Goal: Task Accomplishment & Management: Manage account settings

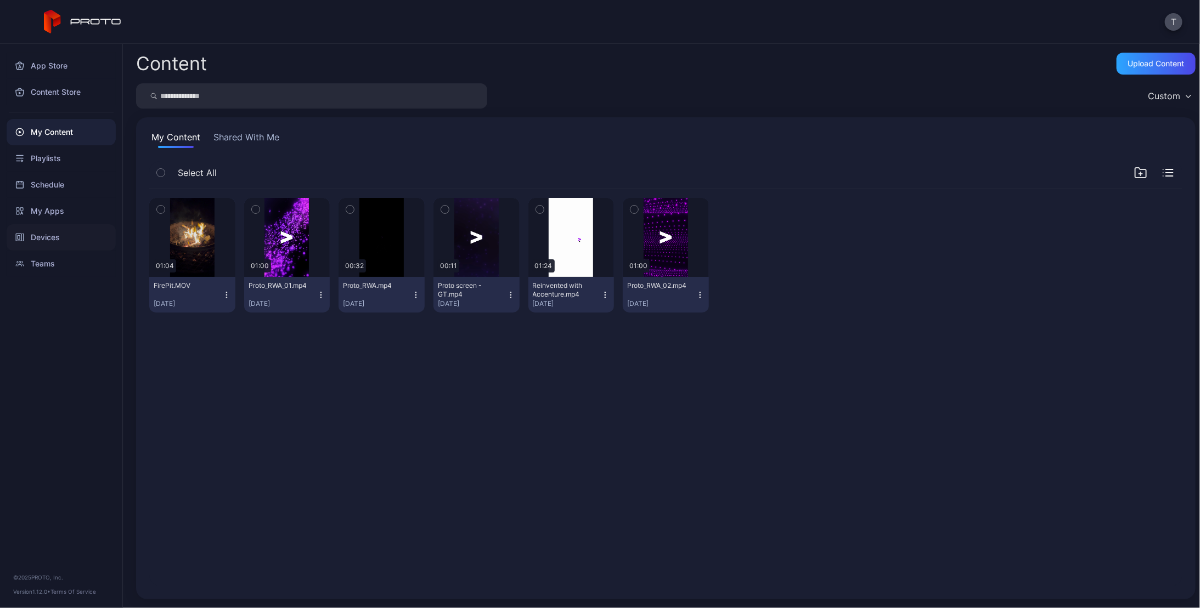
click at [55, 234] on div "Devices" at bounding box center [61, 237] width 109 height 26
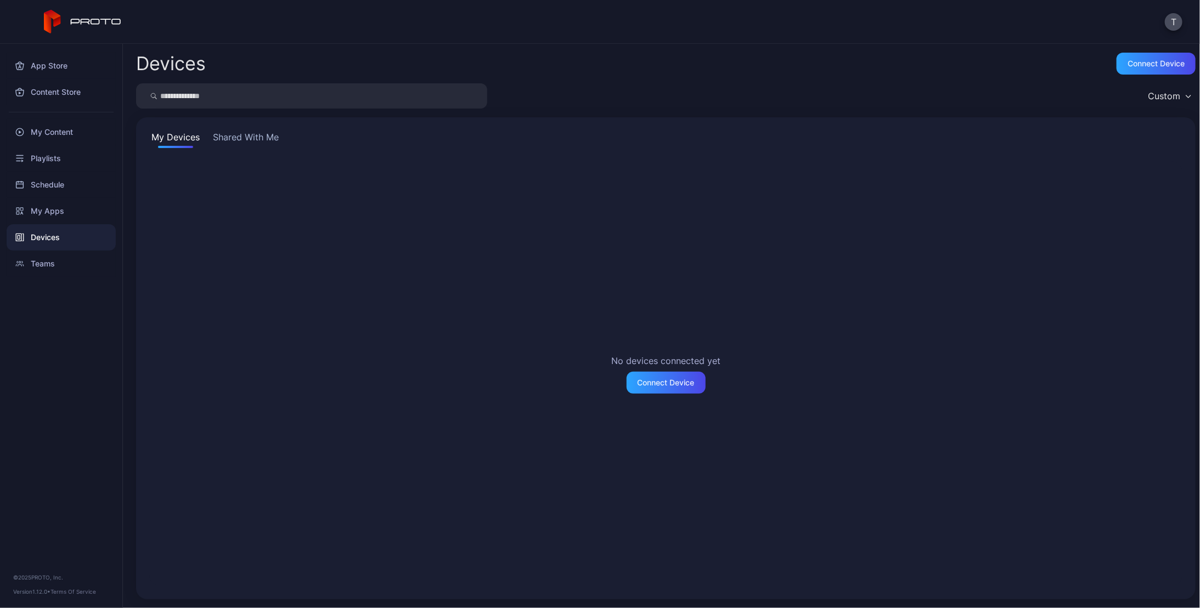
click at [258, 140] on button "Shared With Me" at bounding box center [246, 140] width 70 height 18
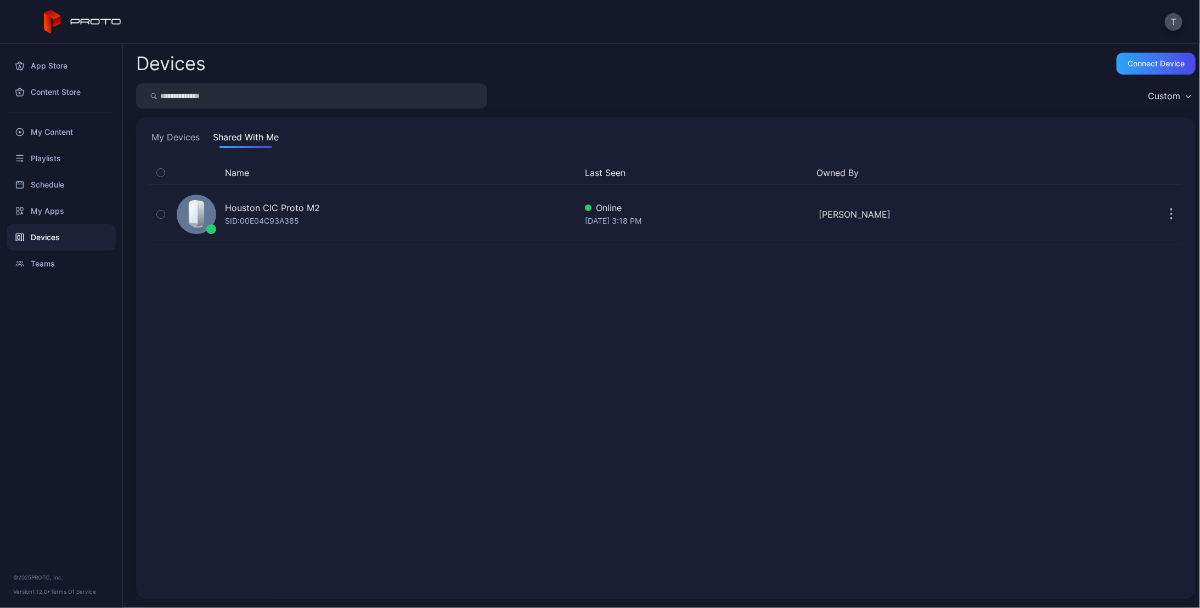
click at [609, 344] on div "Name Last Seen Owned By Houston CIC Proto M2 SID: 00E04C93A385 Online [DATE] 3:…" at bounding box center [665, 373] width 1033 height 425
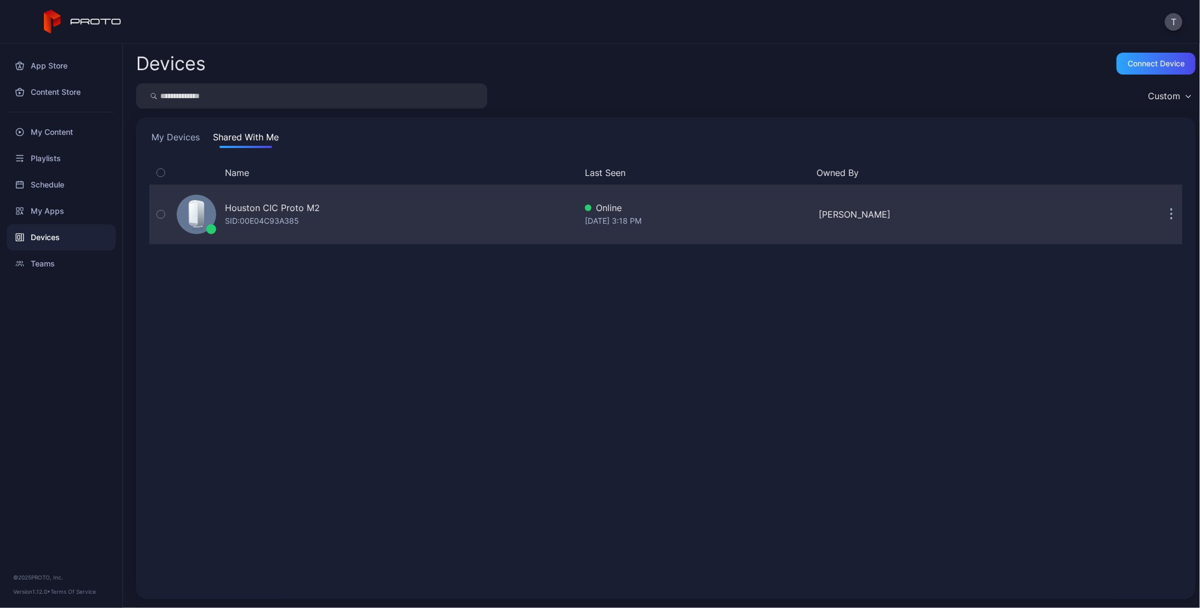
click at [1171, 215] on icon "button" at bounding box center [1172, 216] width 2 height 2
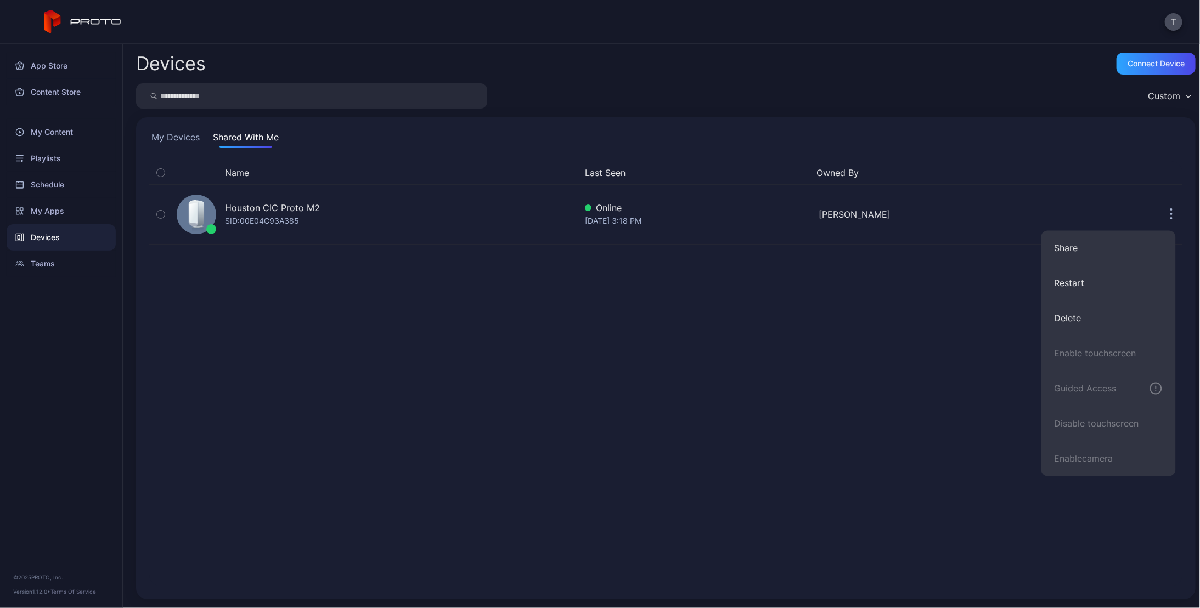
click at [530, 345] on div "Name Last Seen Owned By Houston CIC Proto M2 SID: 00E04C93A385 Online [DATE] 3:…" at bounding box center [665, 373] width 1033 height 425
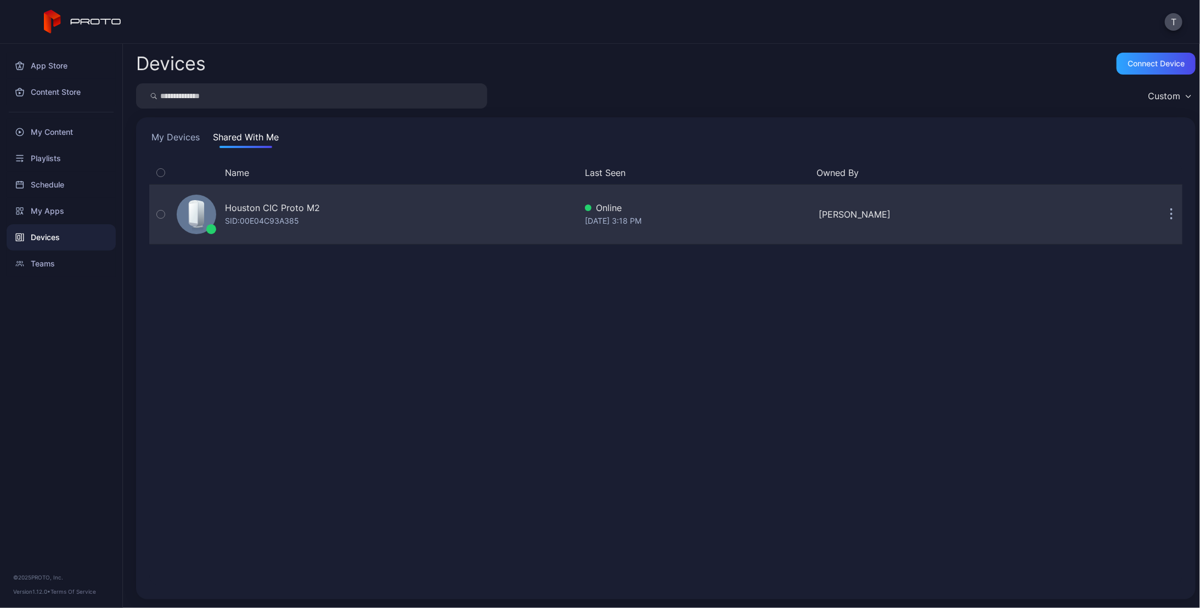
click at [278, 215] on div "SID: 00E04C93A385" at bounding box center [262, 221] width 74 height 13
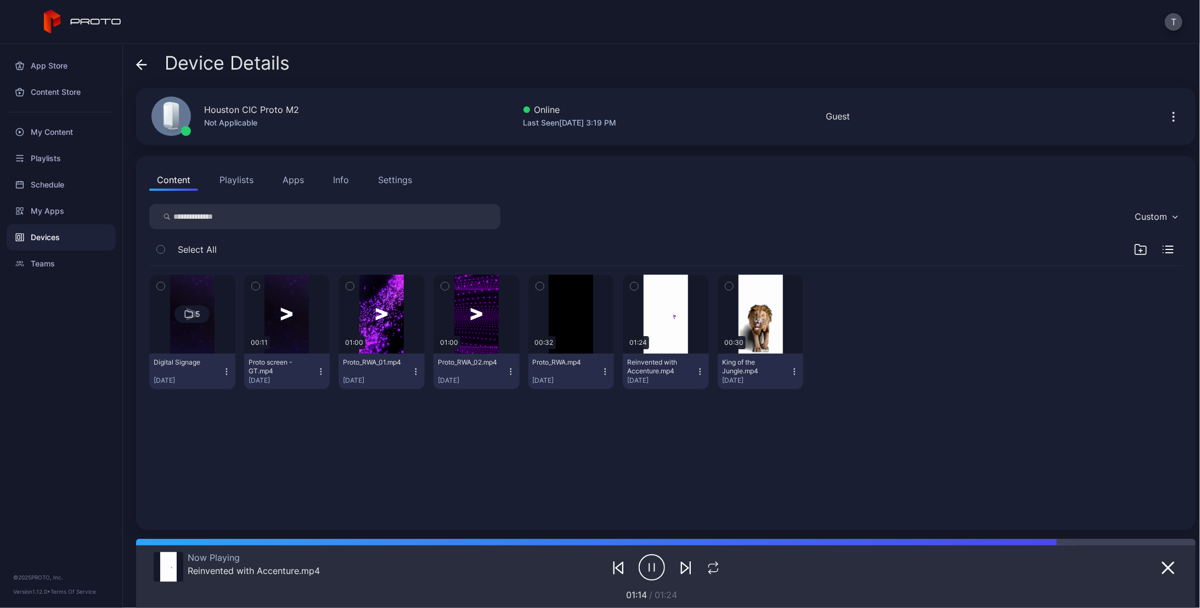
drag, startPoint x: 787, startPoint y: 371, endPoint x: 802, endPoint y: 428, distance: 59.1
click at [802, 432] on div "5 Digital Signage [DATE] 00:11 Proto screen - GT.mp4 [DATE] 01:00 Proto_RWA_01.…" at bounding box center [665, 391] width 1051 height 269
click at [790, 370] on icon "button" at bounding box center [794, 372] width 9 height 9
click at [576, 454] on div "5 Digital Signage [DATE] 00:11 Proto screen - GT.mp4 [DATE] 01:00 Proto_RWA_01.…" at bounding box center [665, 391] width 1051 height 269
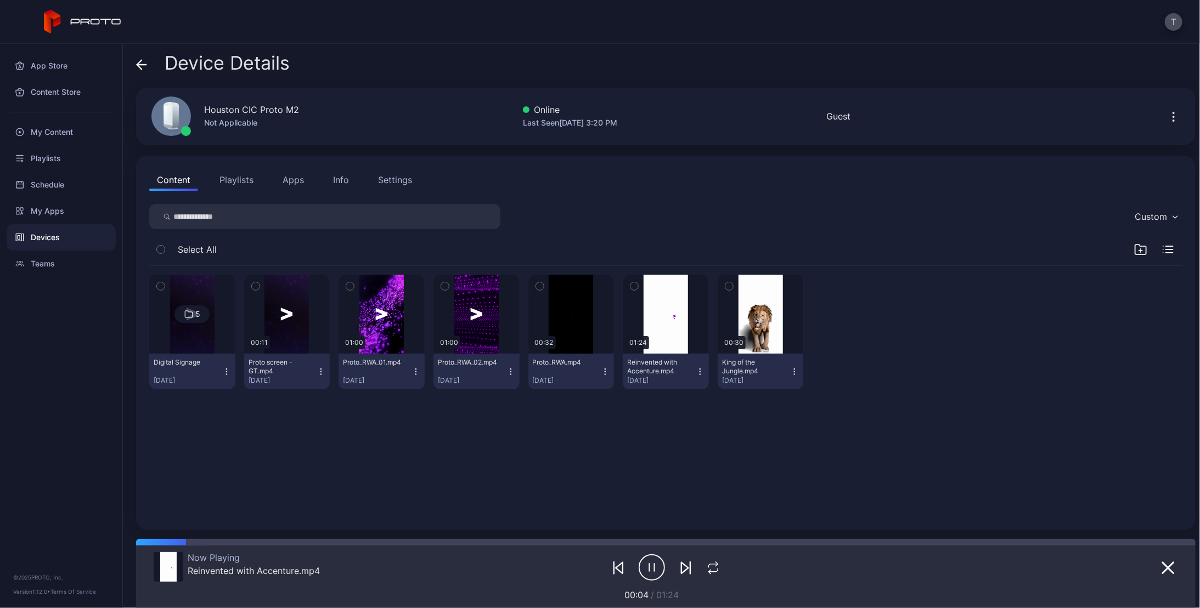
click at [224, 374] on icon "button" at bounding box center [226, 372] width 9 height 9
click at [494, 495] on div "5 Digital Signage [DATE] 00:11 Proto screen - GT.mp4 [DATE] 01:00 Proto_RWA_01.…" at bounding box center [665, 391] width 1051 height 269
click at [726, 470] on div "5 Digital Signage [DATE] 00:11 Proto screen - GT.mp4 [DATE] 01:00 Proto_RWA_01.…" at bounding box center [665, 391] width 1051 height 269
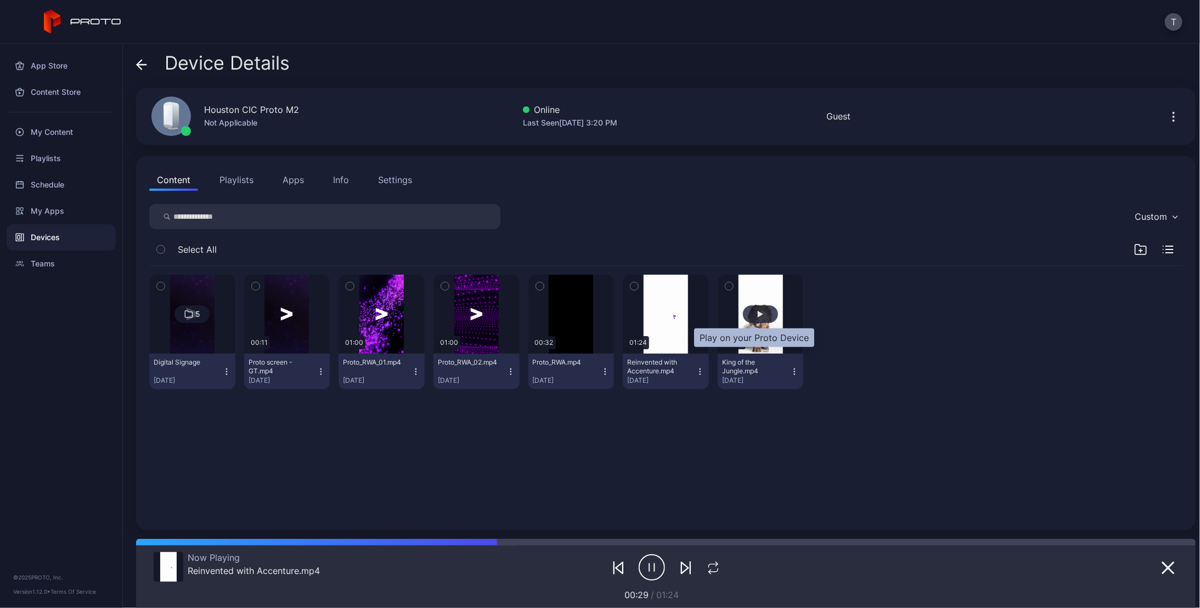
click at [752, 317] on div "button" at bounding box center [760, 315] width 35 height 18
click at [696, 370] on icon "button" at bounding box center [700, 372] width 9 height 9
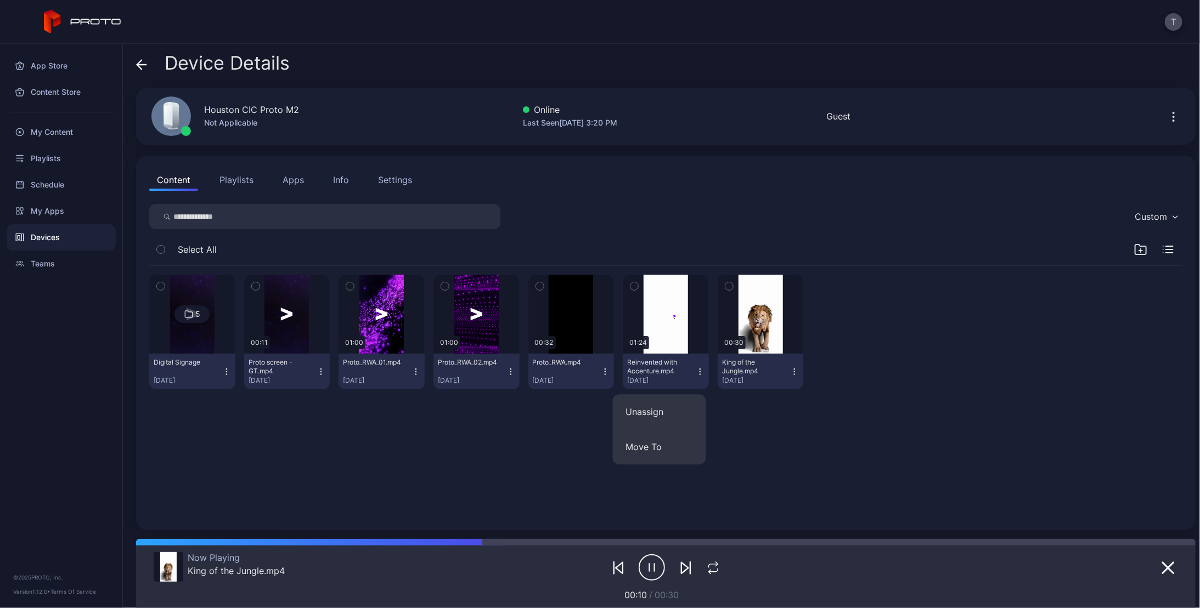
click at [696, 370] on icon "button" at bounding box center [700, 372] width 9 height 9
click at [540, 470] on div "5 Digital Signage [DATE] 00:11 Proto screen - GT.mp4 [DATE] 01:00 Proto_RWA_01.…" at bounding box center [665, 391] width 1051 height 269
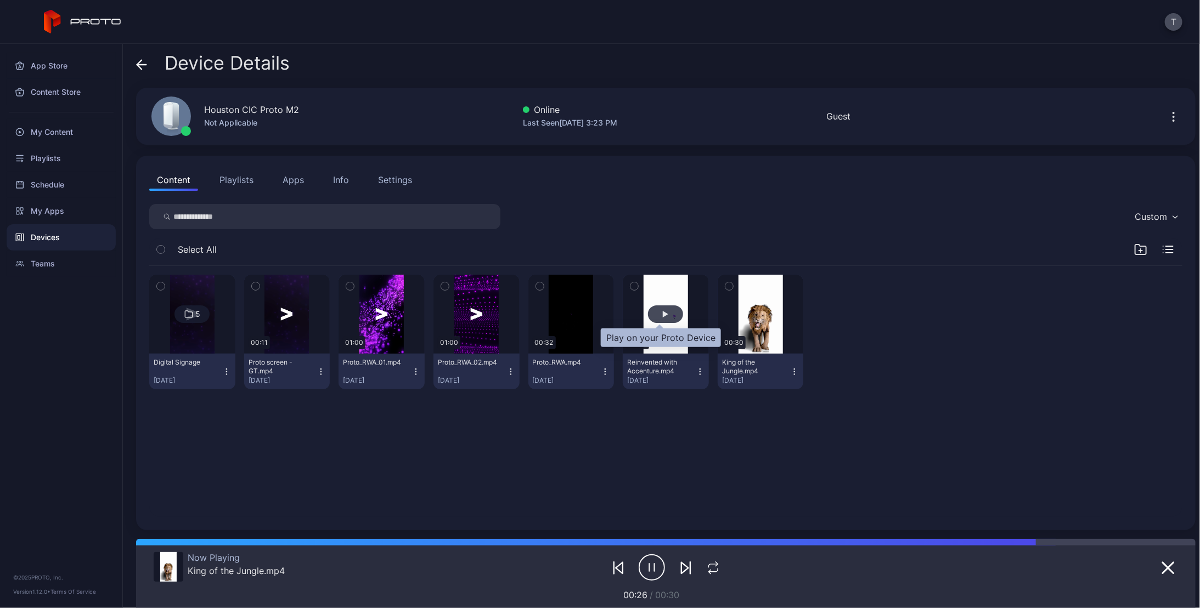
click at [663, 313] on div "button" at bounding box center [665, 314] width 5 height 7
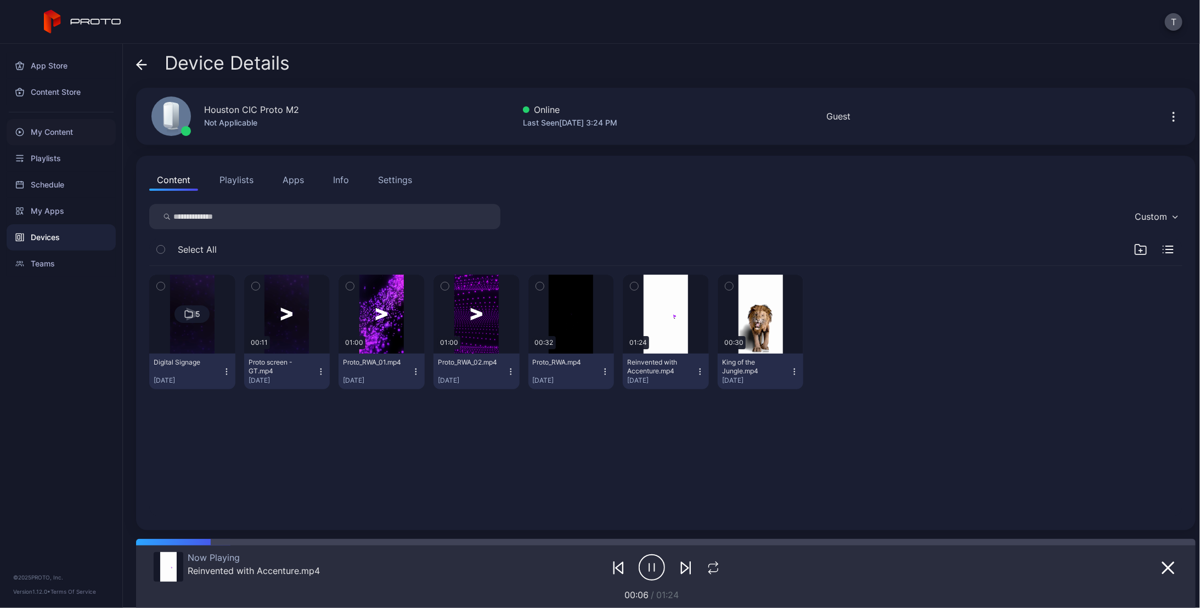
click at [57, 135] on div "My Content" at bounding box center [61, 132] width 109 height 26
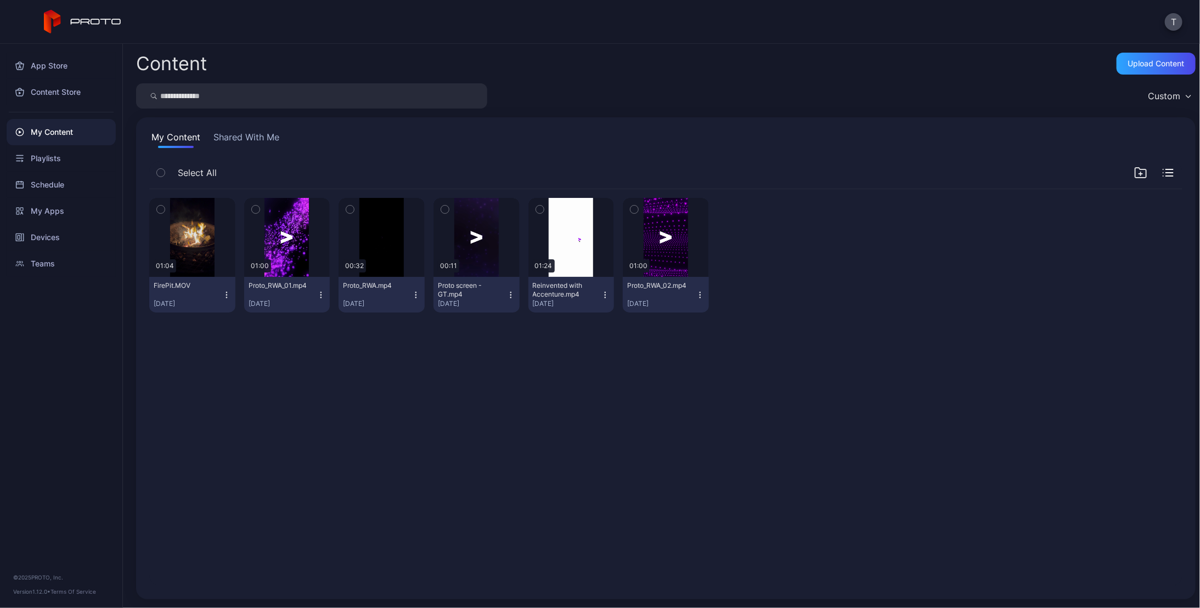
click at [699, 295] on icon "button" at bounding box center [699, 295] width 1 height 1
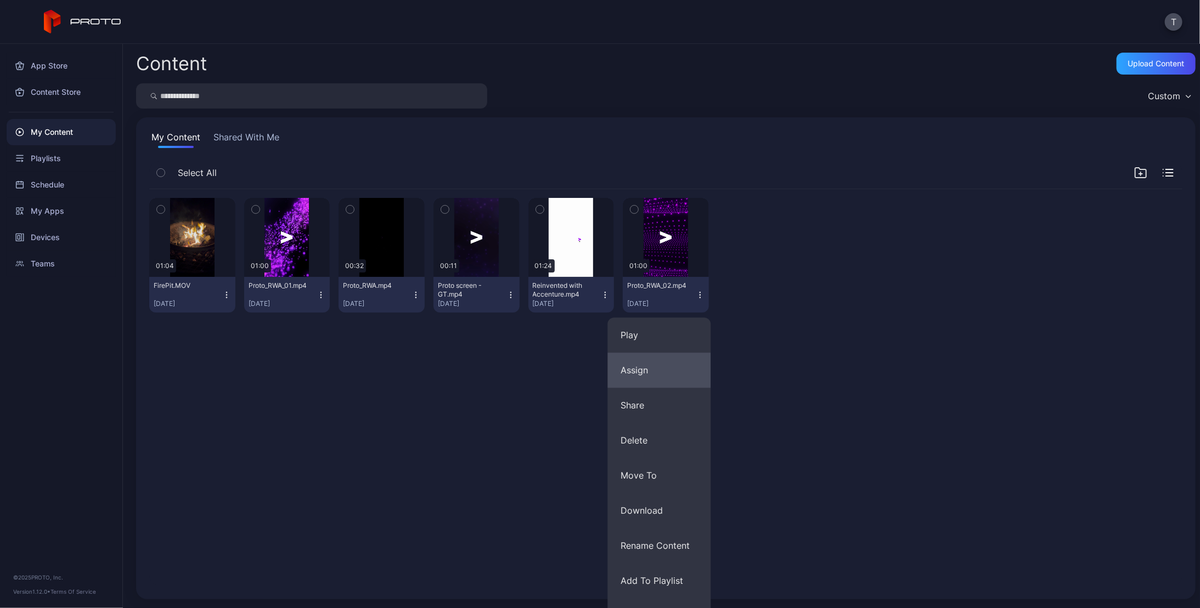
click at [647, 371] on button "Assign" at bounding box center [658, 370] width 103 height 35
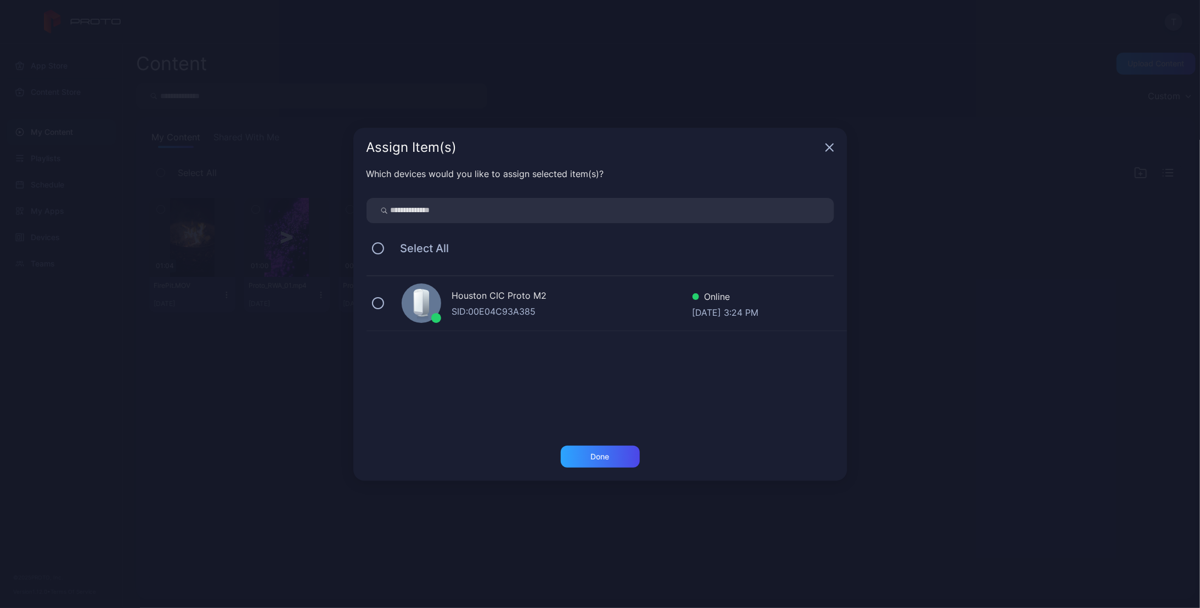
click at [831, 143] on icon "button" at bounding box center [829, 147] width 9 height 9
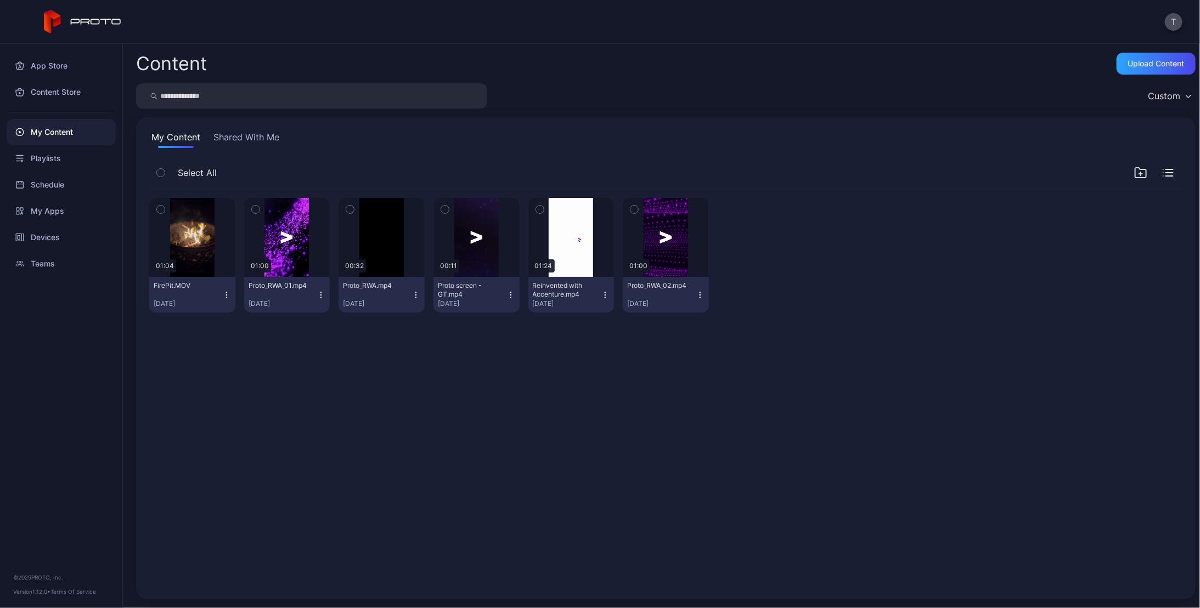
click at [226, 296] on icon "button" at bounding box center [226, 295] width 9 height 9
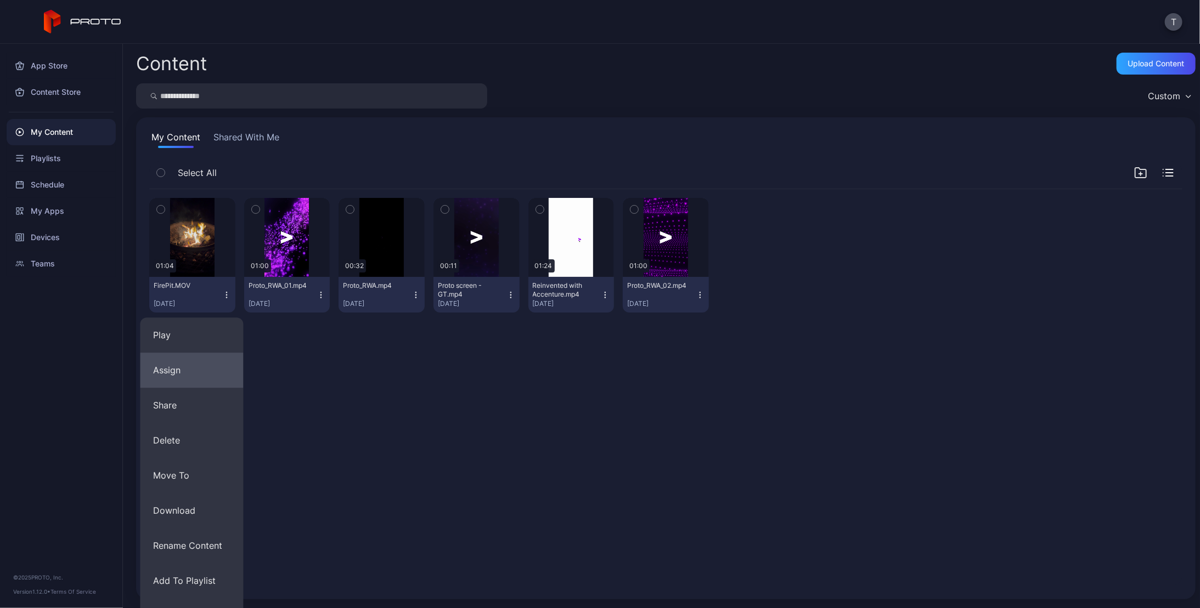
click at [199, 369] on button "Assign" at bounding box center [191, 370] width 103 height 35
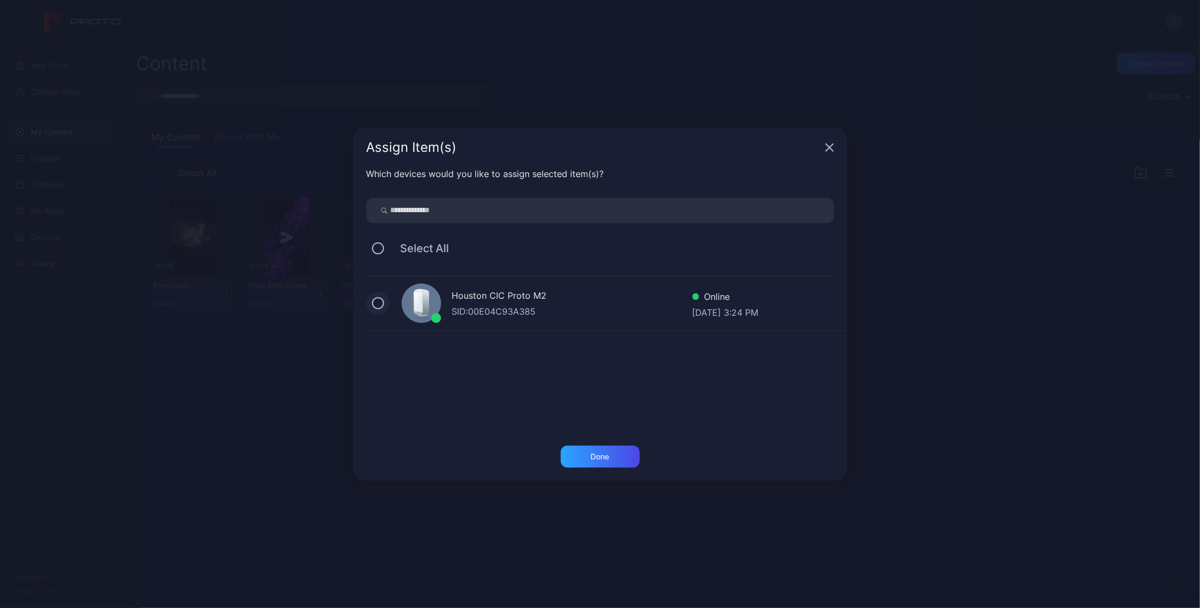
click at [381, 302] on button at bounding box center [378, 303] width 12 height 12
click at [594, 463] on div "Done" at bounding box center [600, 457] width 79 height 22
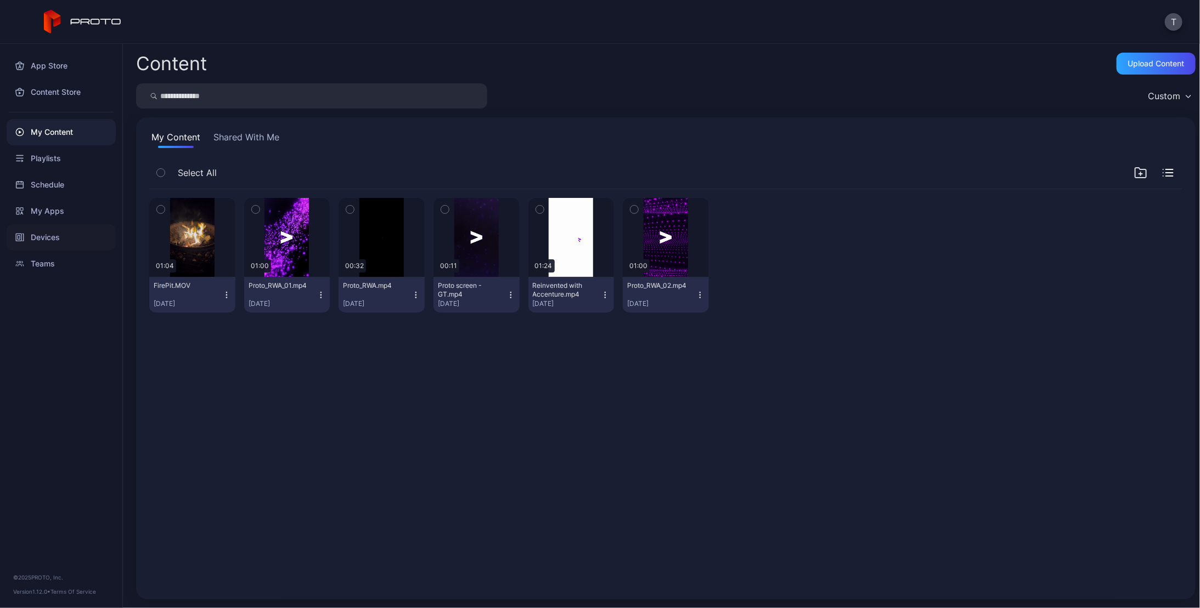
click at [40, 241] on div "Devices" at bounding box center [61, 237] width 109 height 26
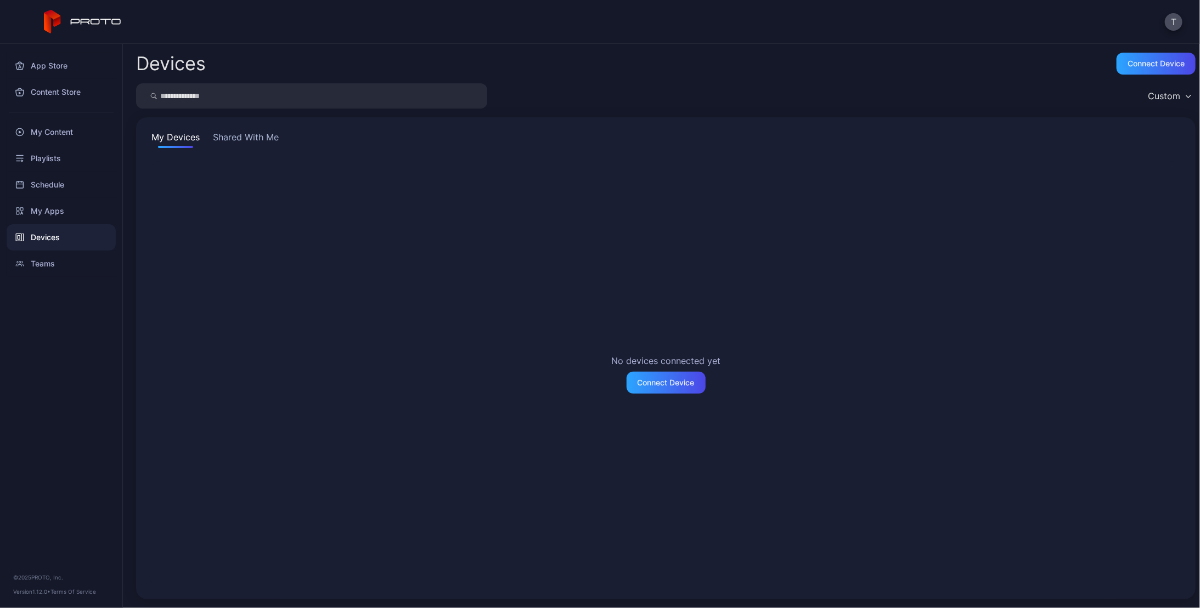
click at [240, 133] on button "Shared With Me" at bounding box center [246, 140] width 70 height 18
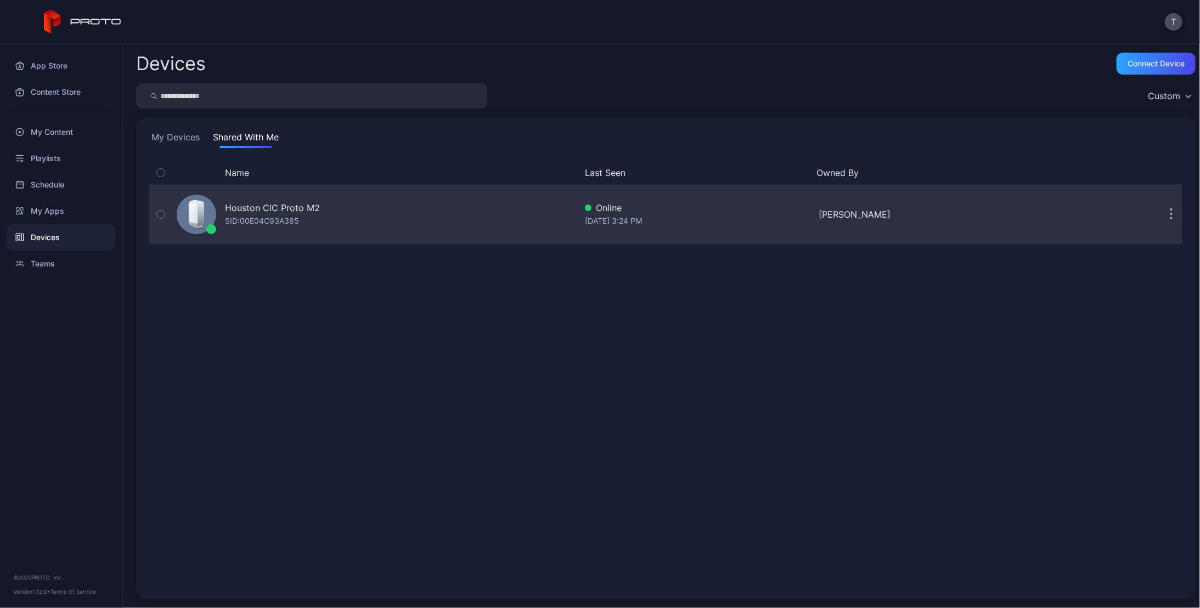
click at [253, 201] on div "Houston CIC Proto M2" at bounding box center [272, 207] width 95 height 13
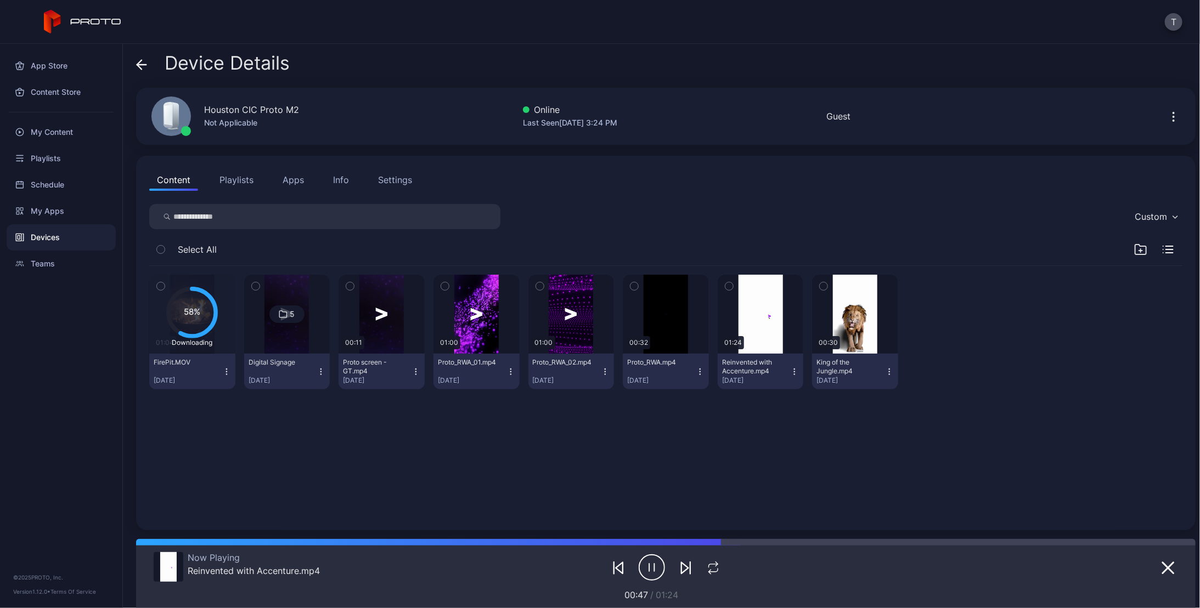
click at [246, 177] on button "Playlists" at bounding box center [236, 180] width 49 height 22
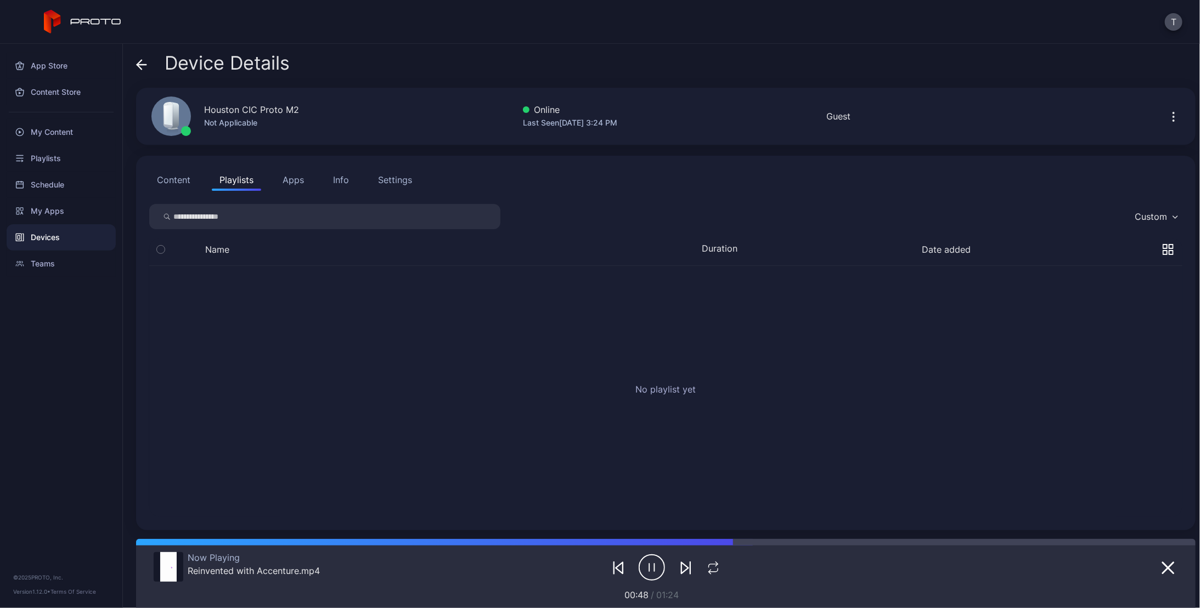
click at [296, 182] on button "Apps" at bounding box center [293, 180] width 37 height 22
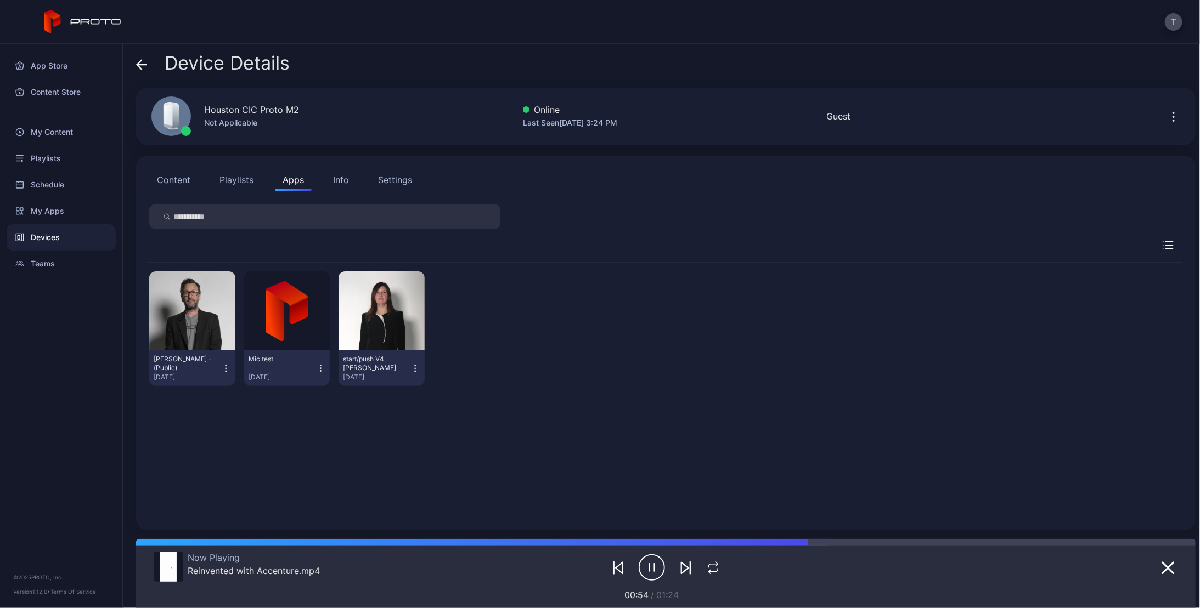
click at [341, 176] on div "Info" at bounding box center [341, 179] width 16 height 13
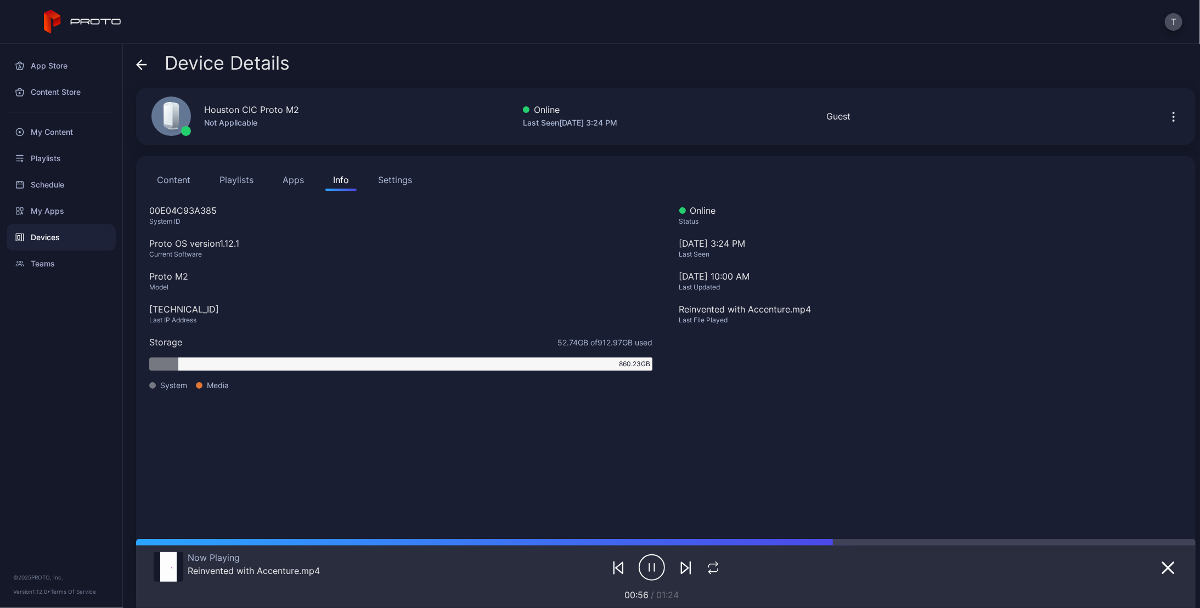
click at [387, 183] on div "Settings" at bounding box center [395, 179] width 34 height 13
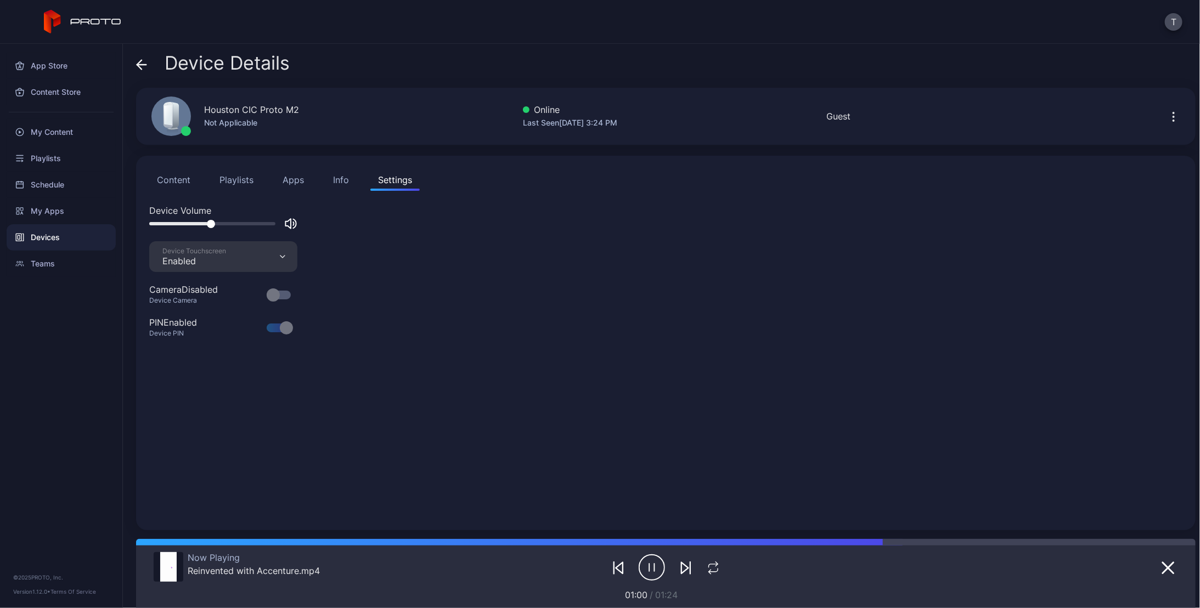
click at [173, 183] on button "Content" at bounding box center [173, 180] width 49 height 22
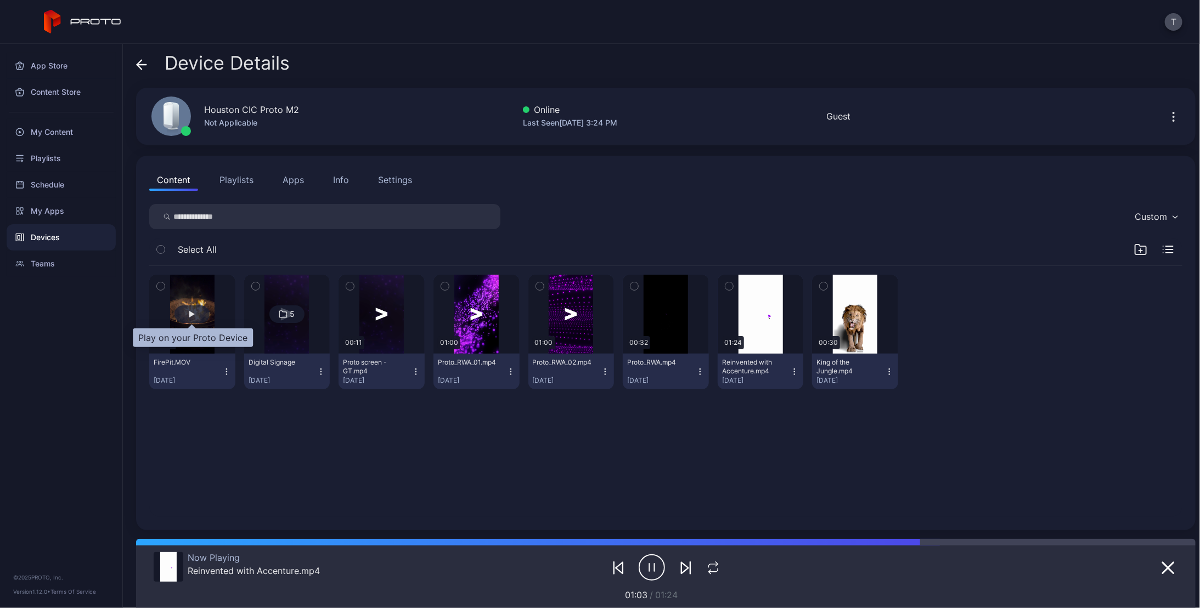
click at [189, 313] on div "button" at bounding box center [191, 314] width 5 height 7
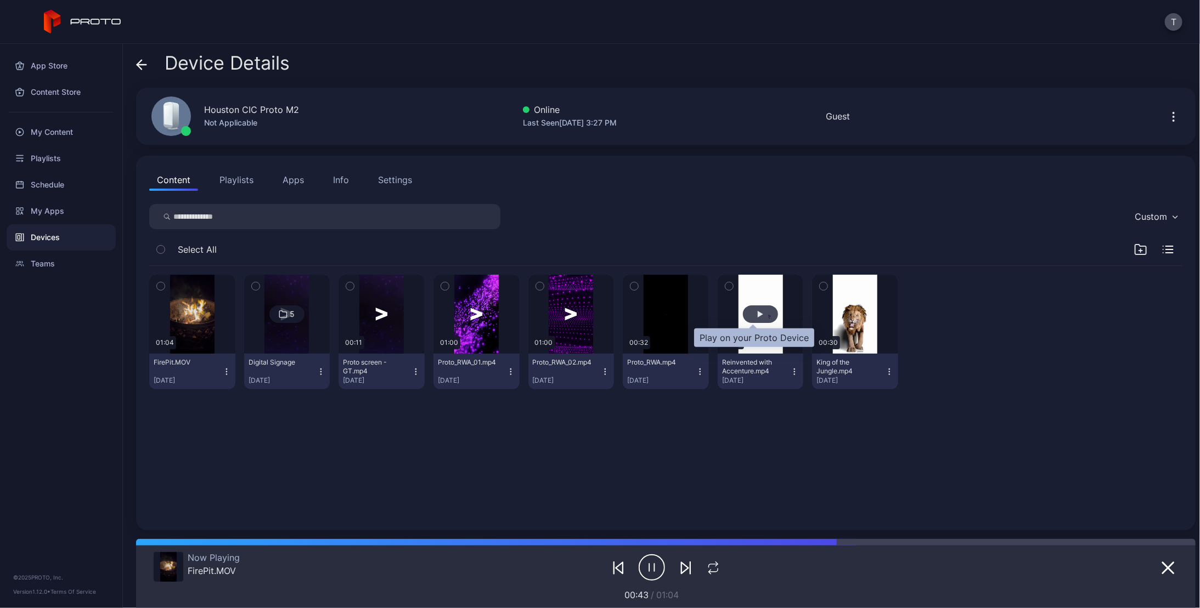
click at [758, 313] on div "button" at bounding box center [760, 314] width 5 height 7
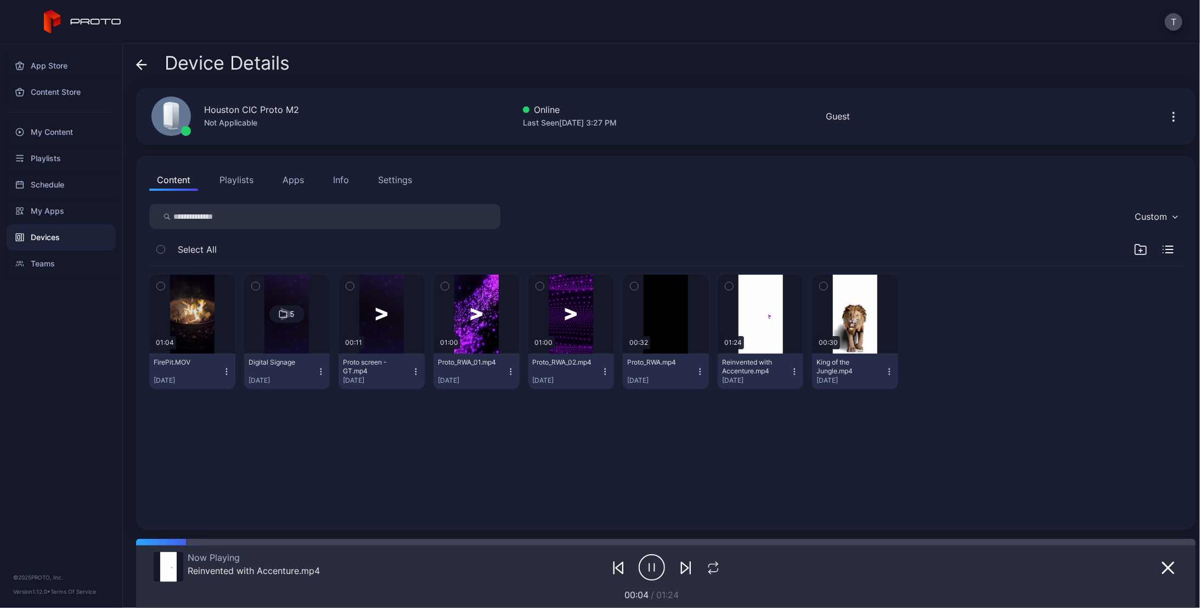
click at [225, 370] on icon "button" at bounding box center [226, 372] width 9 height 9
click at [179, 412] on button "Unassign" at bounding box center [191, 411] width 93 height 35
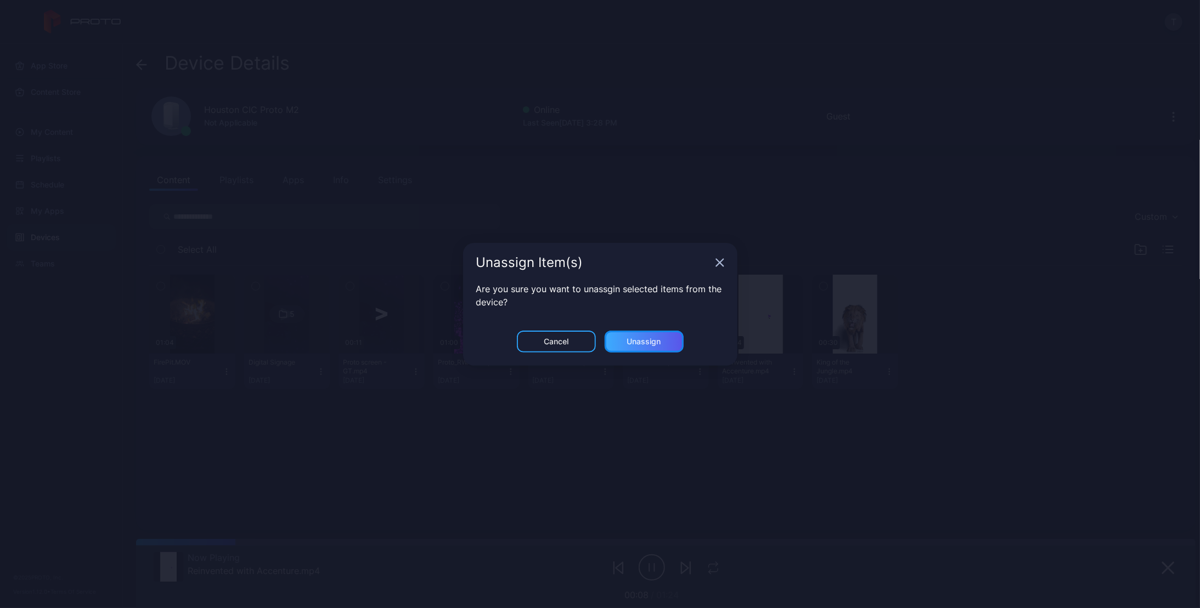
click at [652, 338] on div "Unassign" at bounding box center [644, 341] width 34 height 9
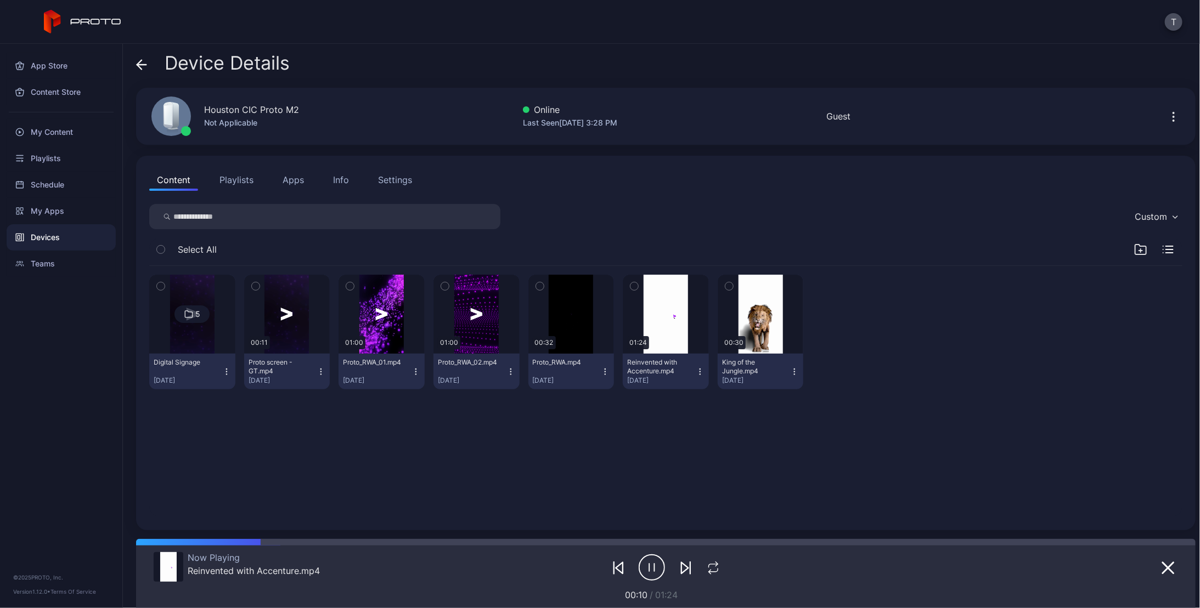
click at [488, 476] on div "5 Digital Signage [DATE] 00:11 Proto screen - GT.mp4 [DATE] 01:00 Proto_RWA_01.…" at bounding box center [665, 391] width 1051 height 269
click at [64, 132] on div "My Content" at bounding box center [61, 132] width 109 height 26
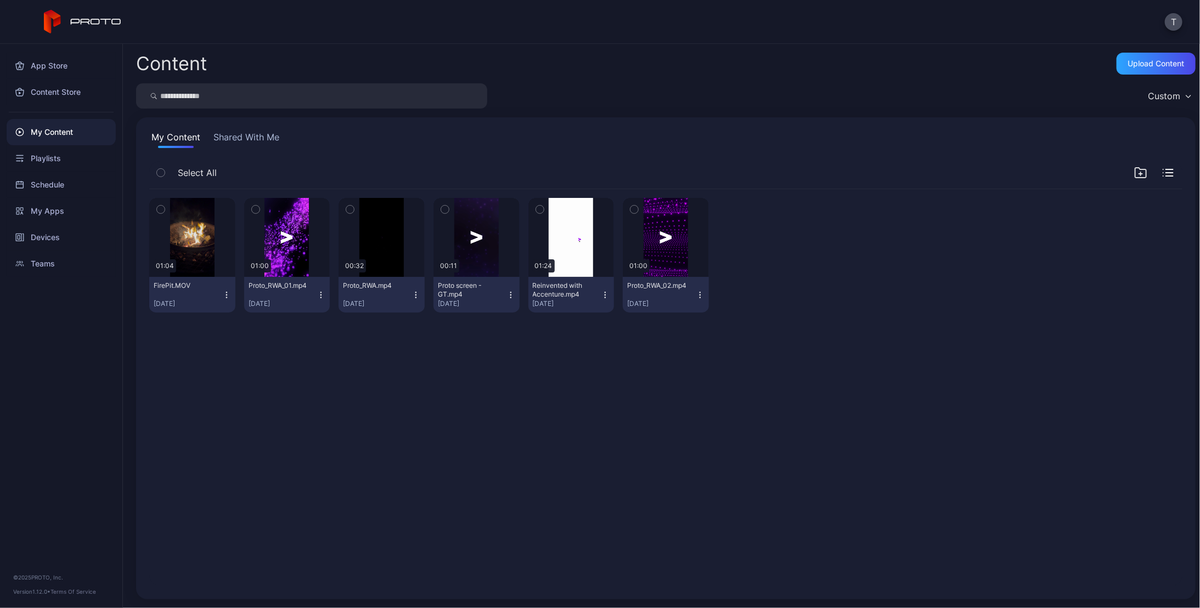
click at [235, 385] on div "Preview 01:04 FirePit.MOV [DATE] Preview 01:00 Proto_RWA_01.mp4 [DATE] Preview …" at bounding box center [665, 387] width 1051 height 415
